Goal: Information Seeking & Learning: Learn about a topic

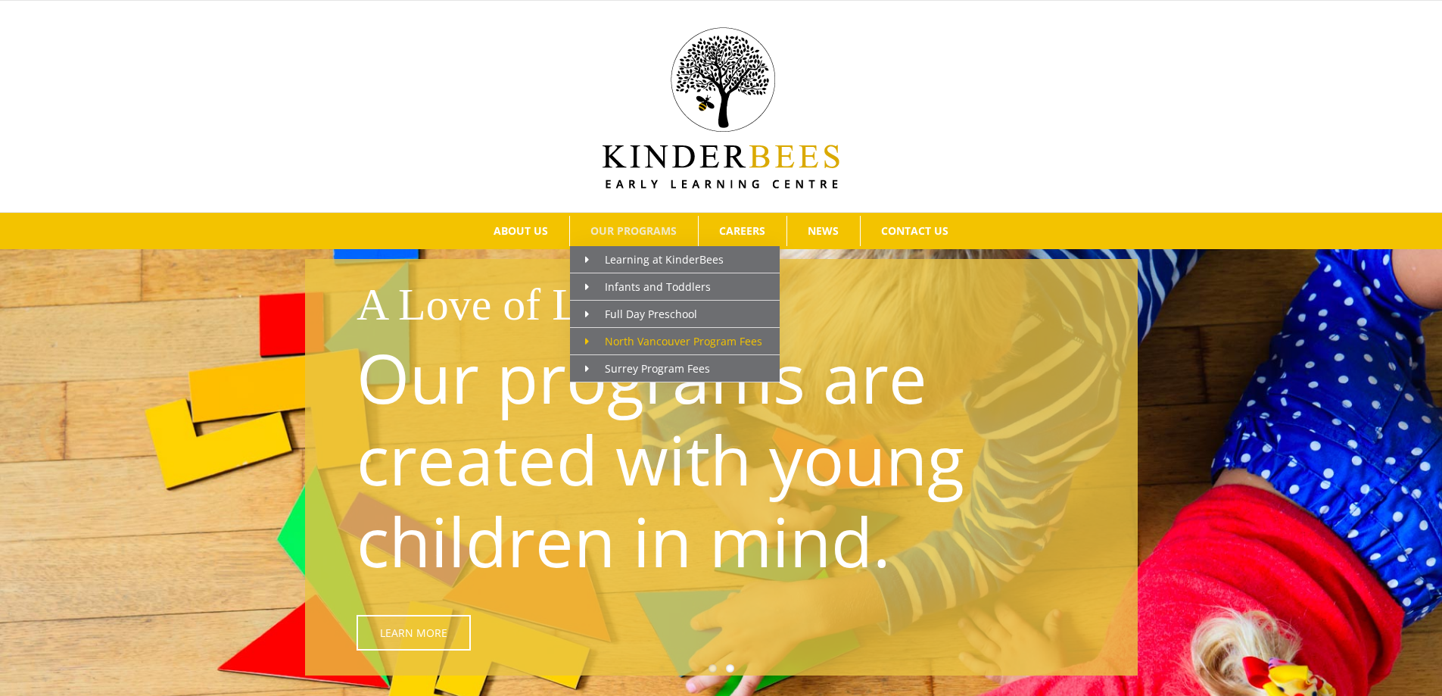
click at [658, 346] on span "North Vancouver Program Fees" at bounding box center [673, 341] width 177 height 14
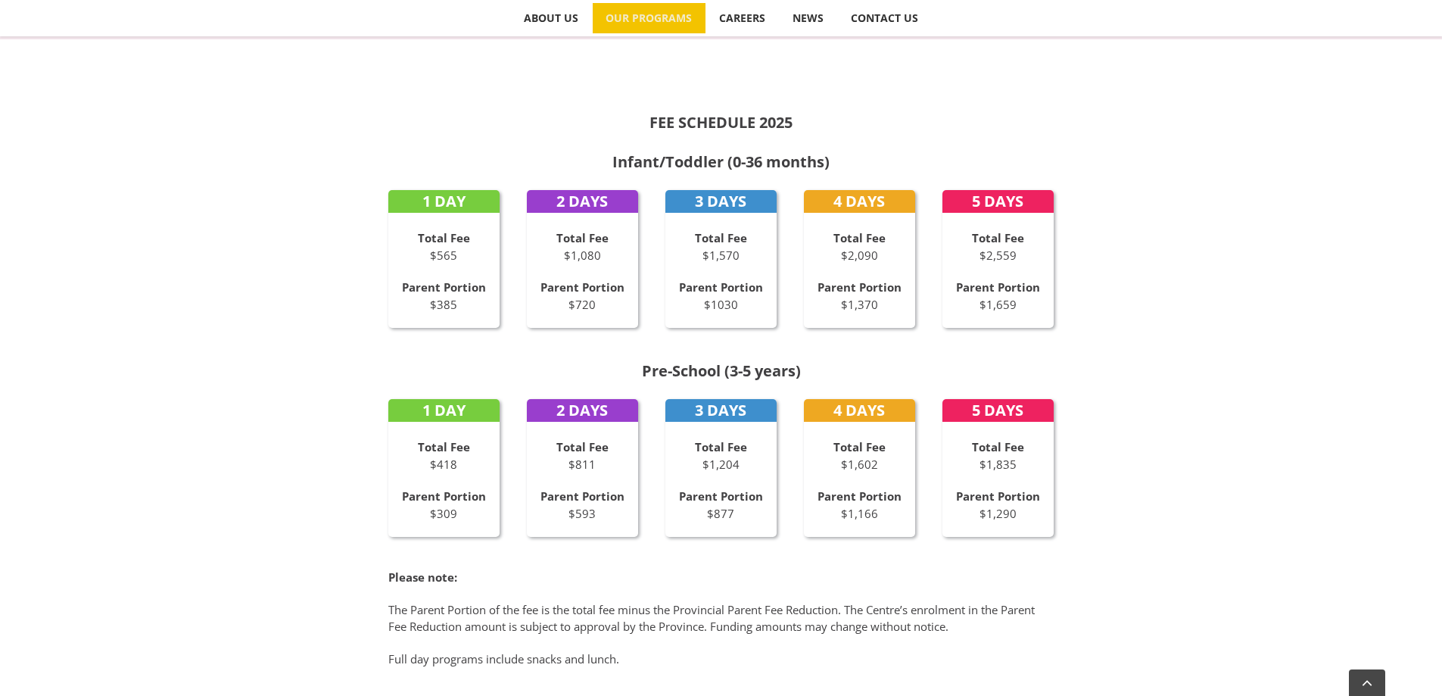
scroll to position [756, 0]
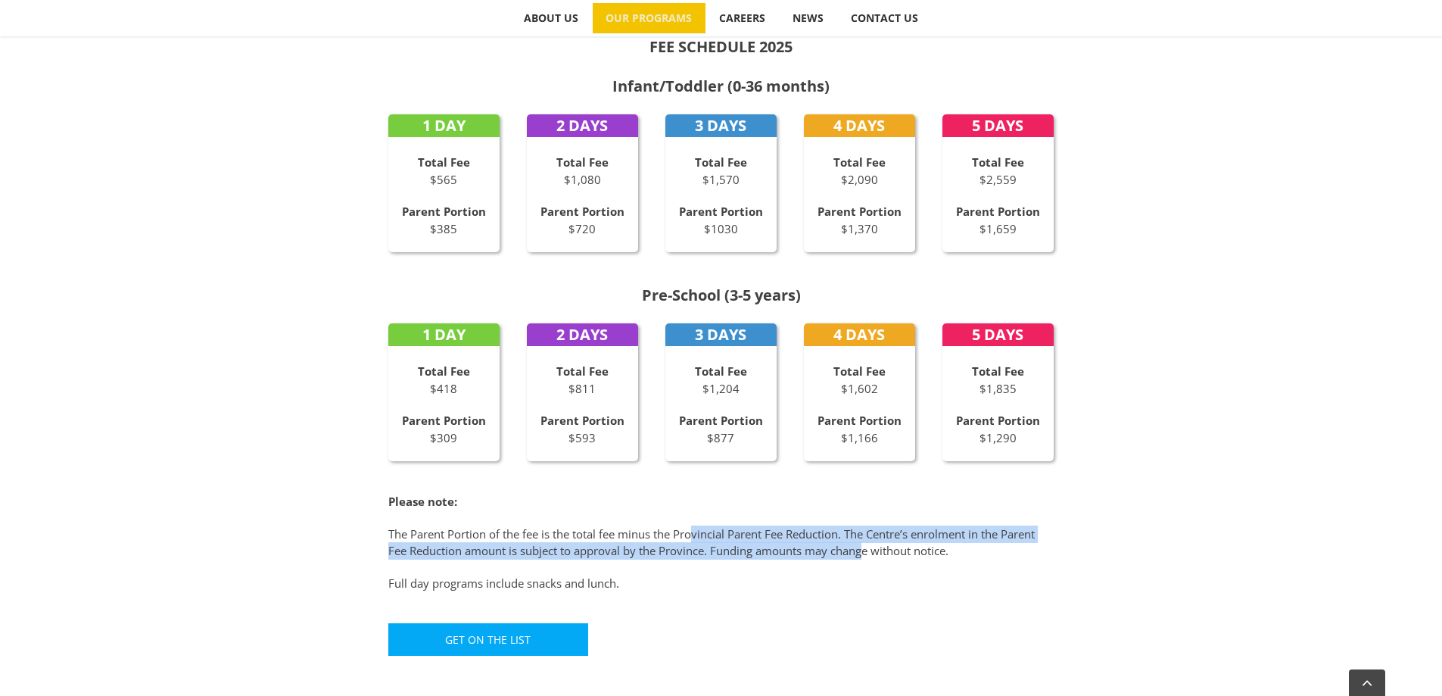
drag, startPoint x: 695, startPoint y: 535, endPoint x: 866, endPoint y: 553, distance: 172.0
click at [866, 553] on p "The Parent Portion of the fee is the total fee minus the Provincial Parent Fee …" at bounding box center [721, 542] width 666 height 34
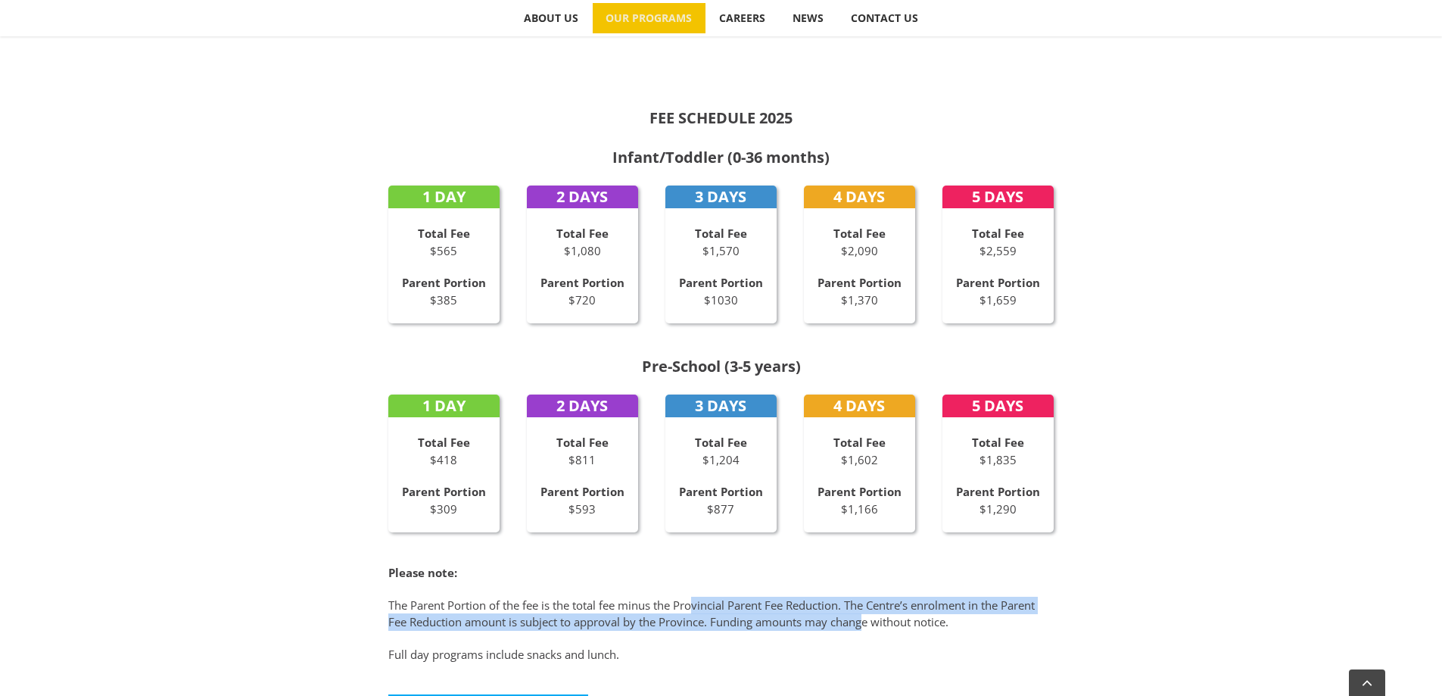
scroll to position [832, 0]
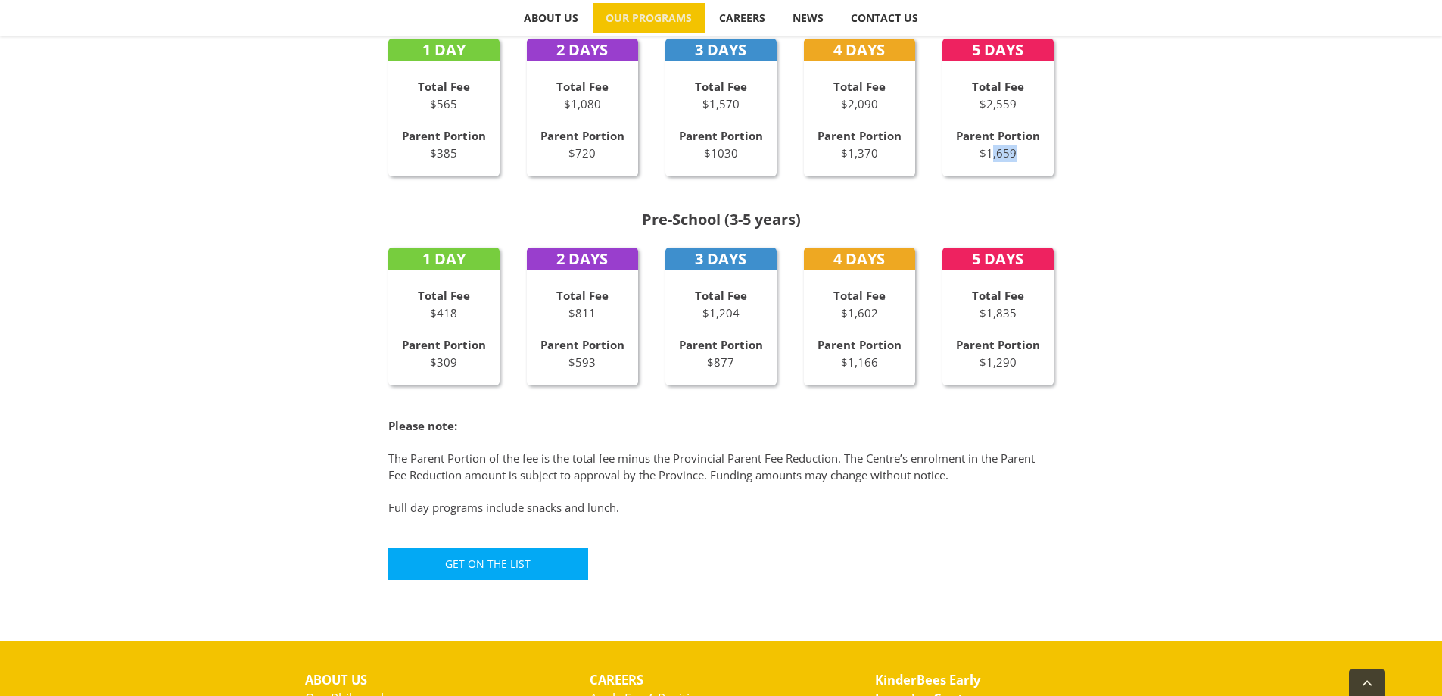
drag, startPoint x: 1009, startPoint y: 147, endPoint x: 986, endPoint y: 145, distance: 23.6
click at [986, 145] on p "Parent Portion $1,659" at bounding box center [998, 144] width 112 height 34
drag, startPoint x: 1015, startPoint y: 101, endPoint x: 984, endPoint y: 97, distance: 31.4
click at [984, 97] on p "Total Fee $2,559" at bounding box center [998, 95] width 112 height 34
drag, startPoint x: 1017, startPoint y: 154, endPoint x: 973, endPoint y: 154, distance: 43.9
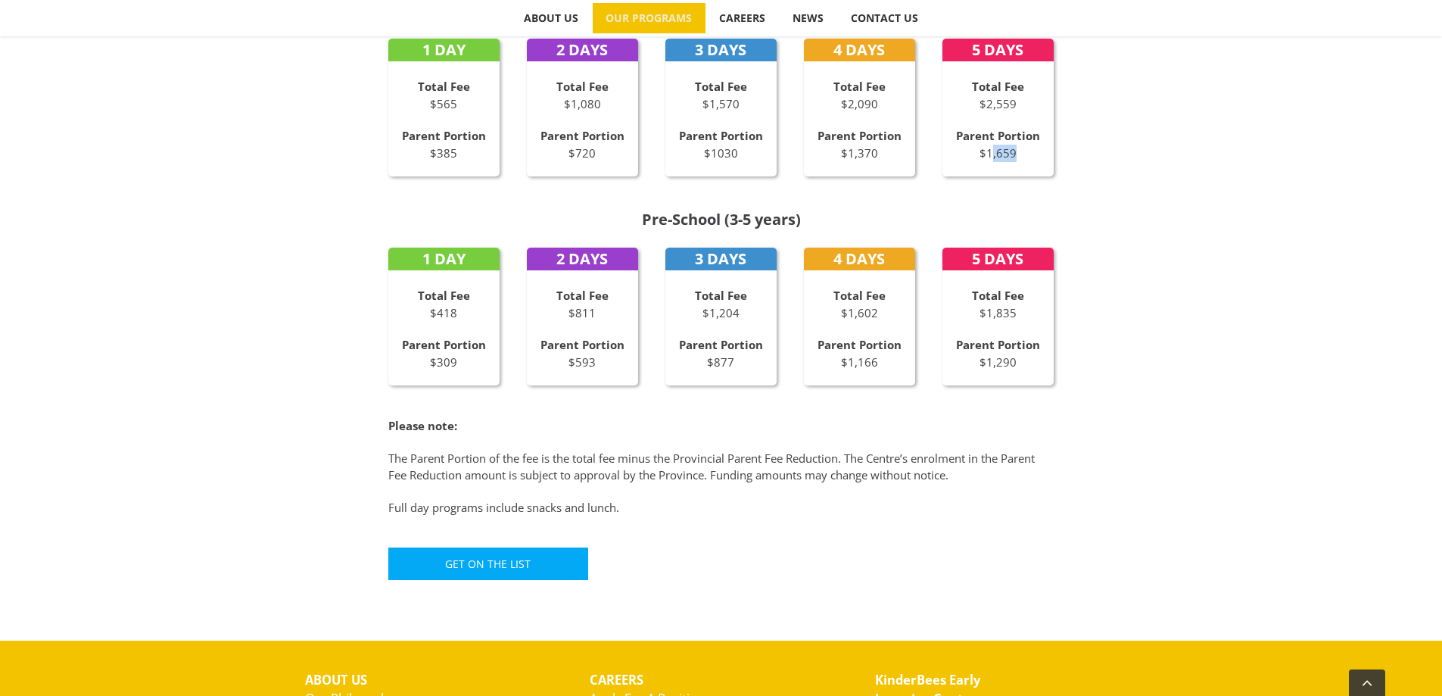
click at [973, 154] on p "Parent Portion $1,659" at bounding box center [998, 144] width 112 height 34
drag, startPoint x: 423, startPoint y: 503, endPoint x: 591, endPoint y: 516, distance: 168.5
click at [591, 516] on div "FEE SCHEDULE 2025 Infant/Toddler (0-36 months) 1 DAY Total Fee $565 Parent Port…" at bounding box center [721, 256] width 833 height 677
click at [796, 507] on p "Full day programs include snacks and lunch." at bounding box center [721, 507] width 666 height 17
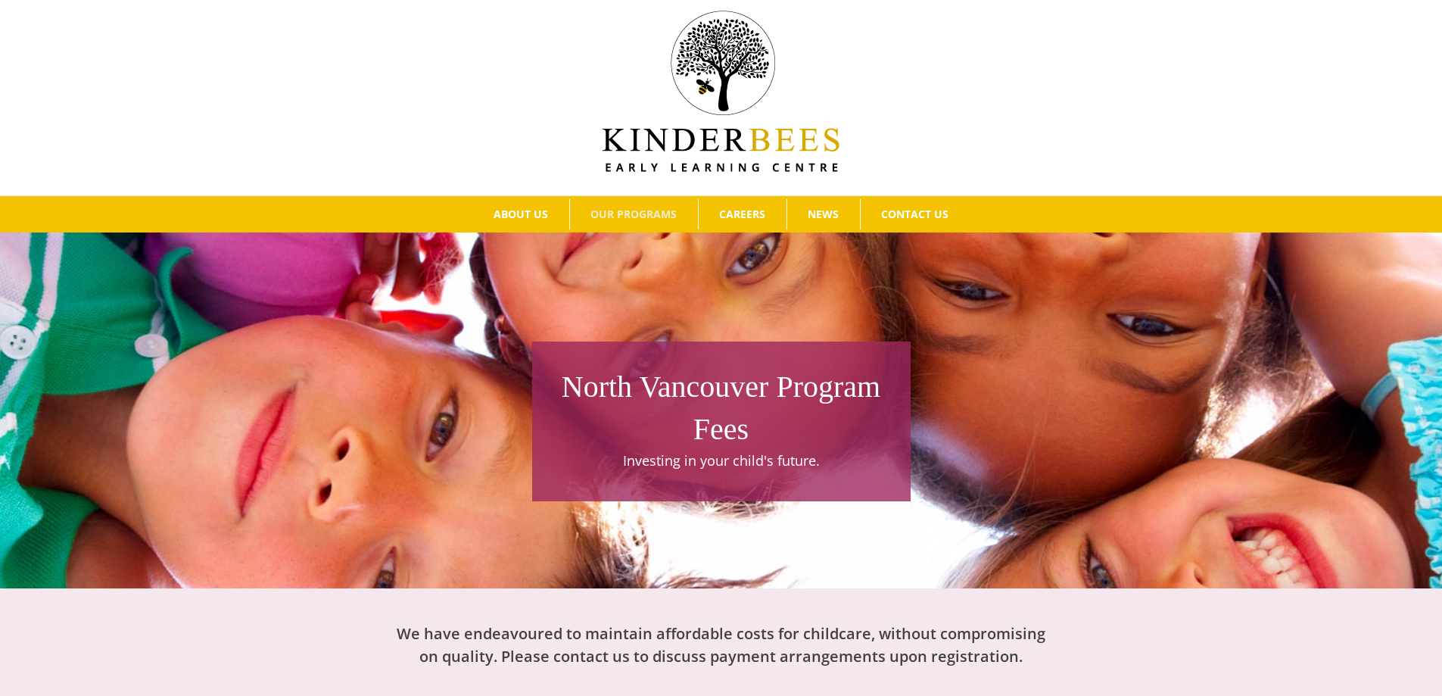
scroll to position [11, 0]
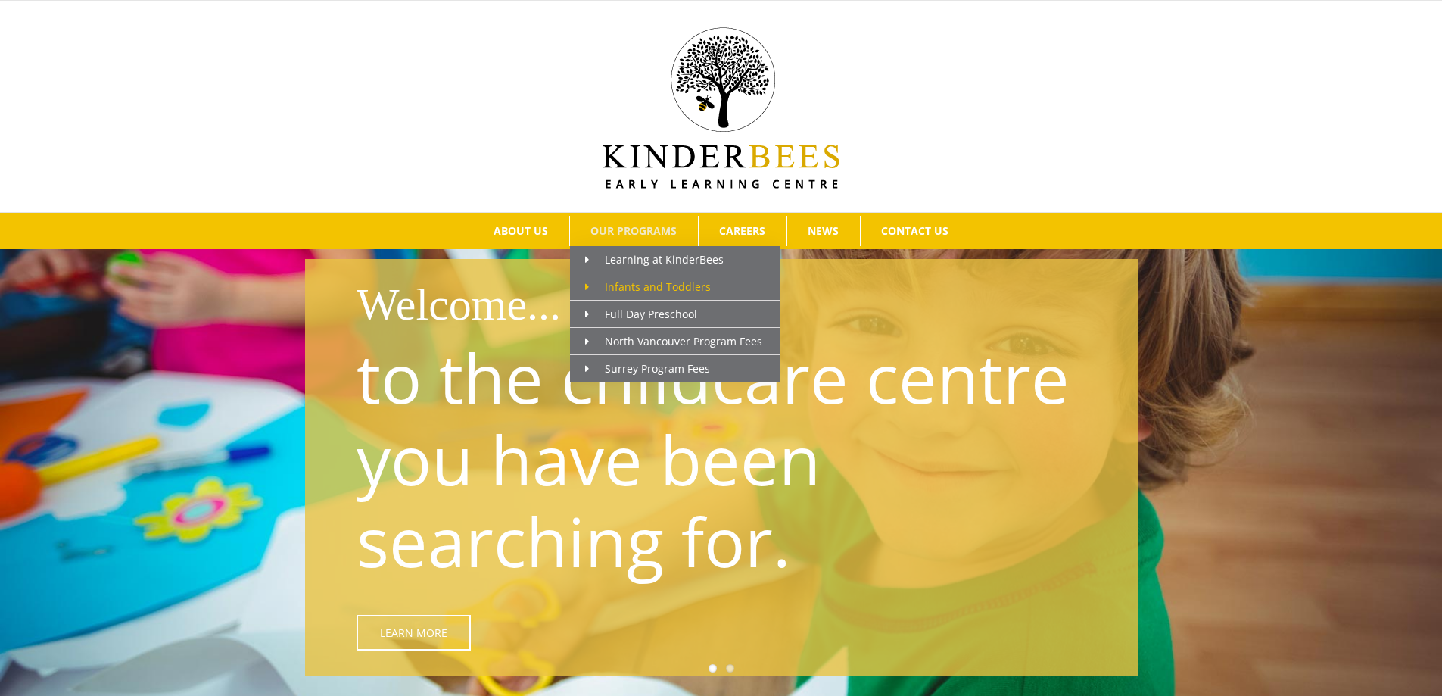
click at [646, 290] on span "Infants and Toddlers" at bounding box center [648, 286] width 126 height 14
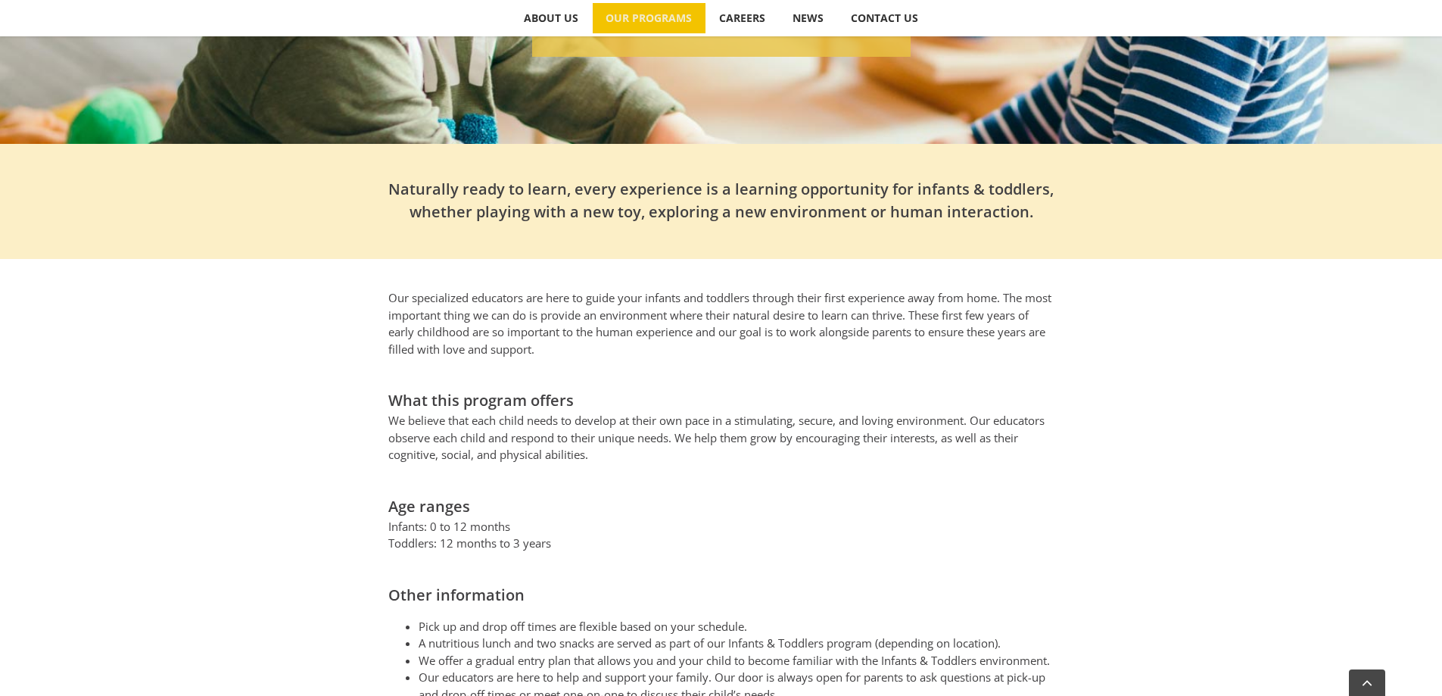
scroll to position [454, 0]
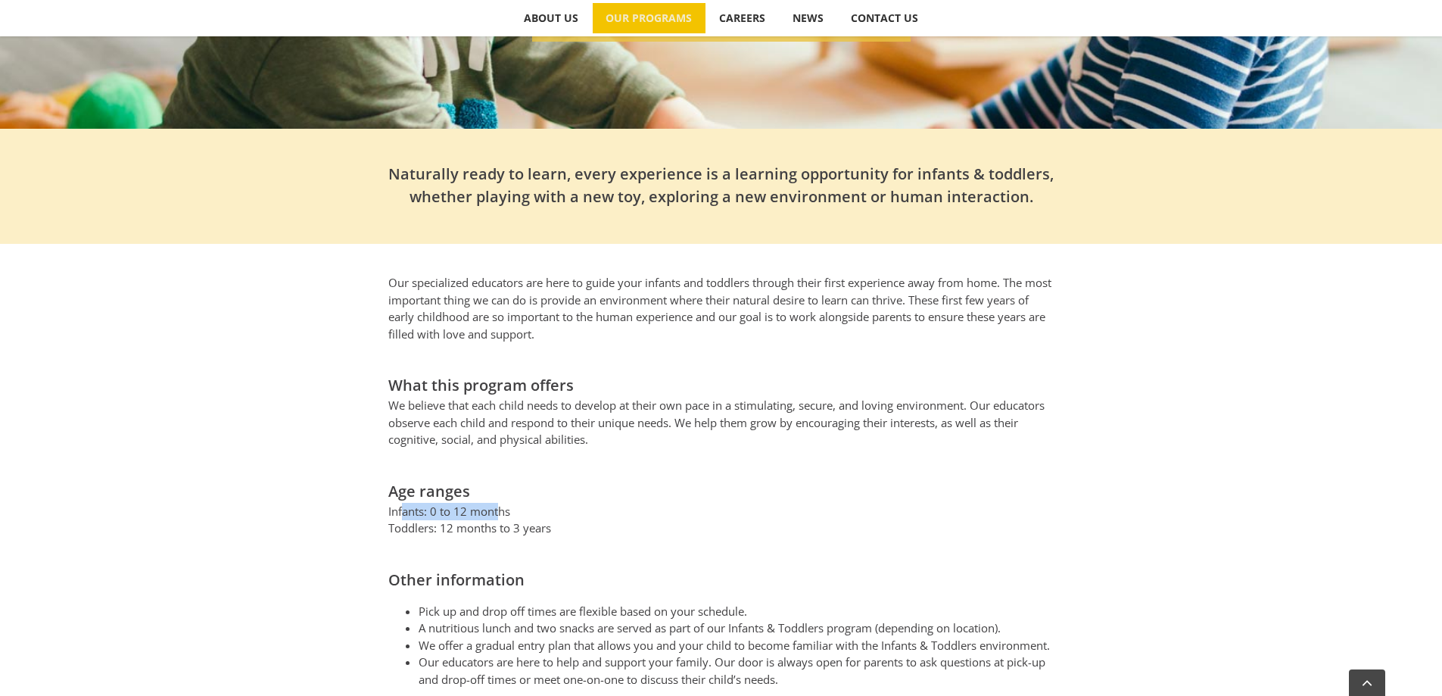
drag, startPoint x: 401, startPoint y: 487, endPoint x: 500, endPoint y: 487, distance: 98.4
click at [500, 503] on p "Infants: 0 to 12 months Toddlers: 12 months to 3 years" at bounding box center [721, 520] width 666 height 34
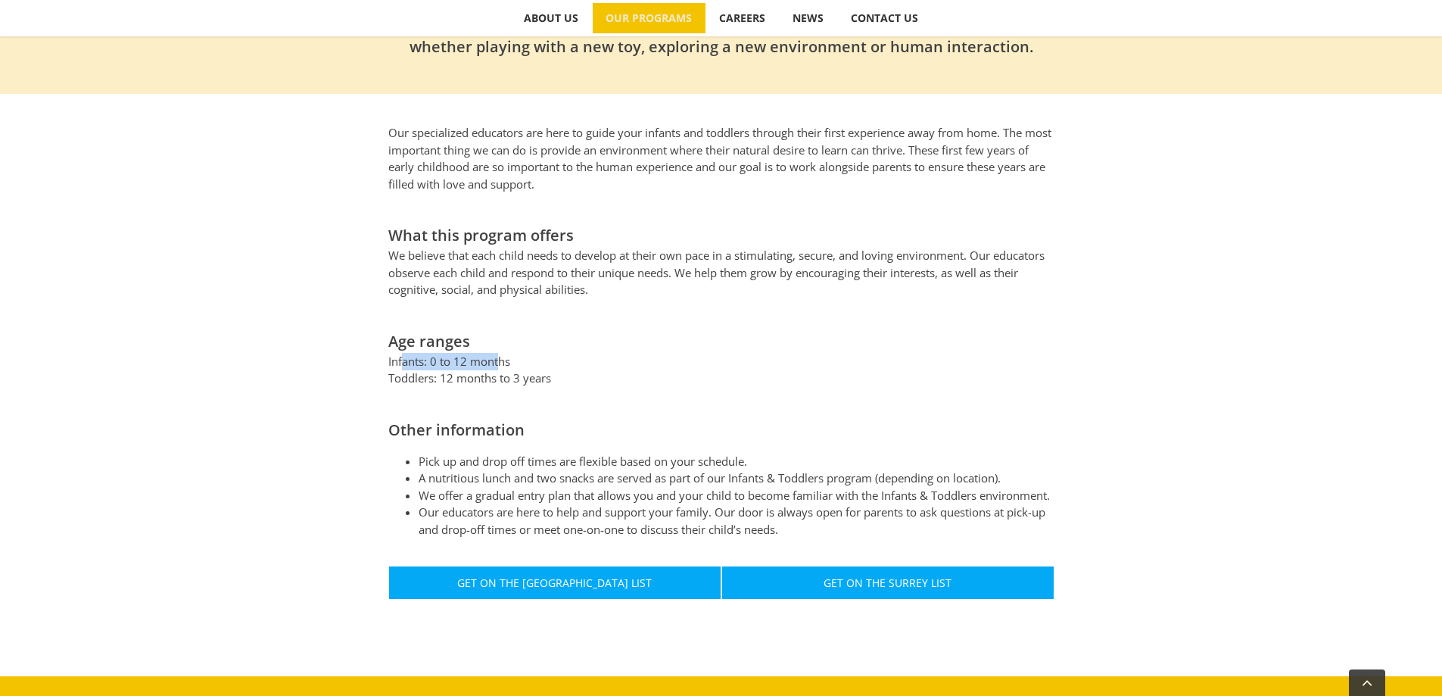
scroll to position [606, 0]
